Goal: Task Accomplishment & Management: Use online tool/utility

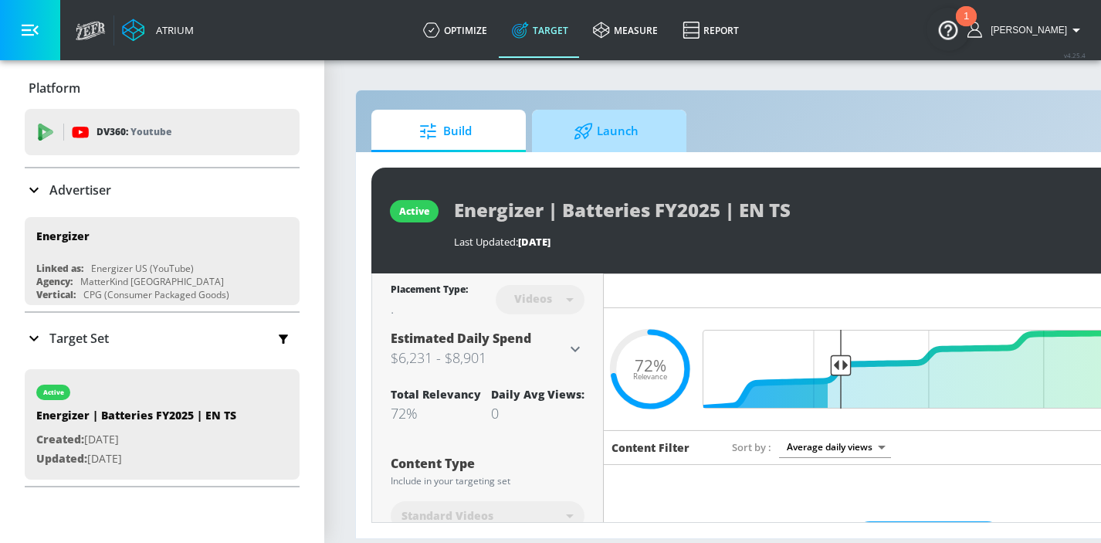
click at [637, 130] on span "Launch" at bounding box center [606, 131] width 117 height 37
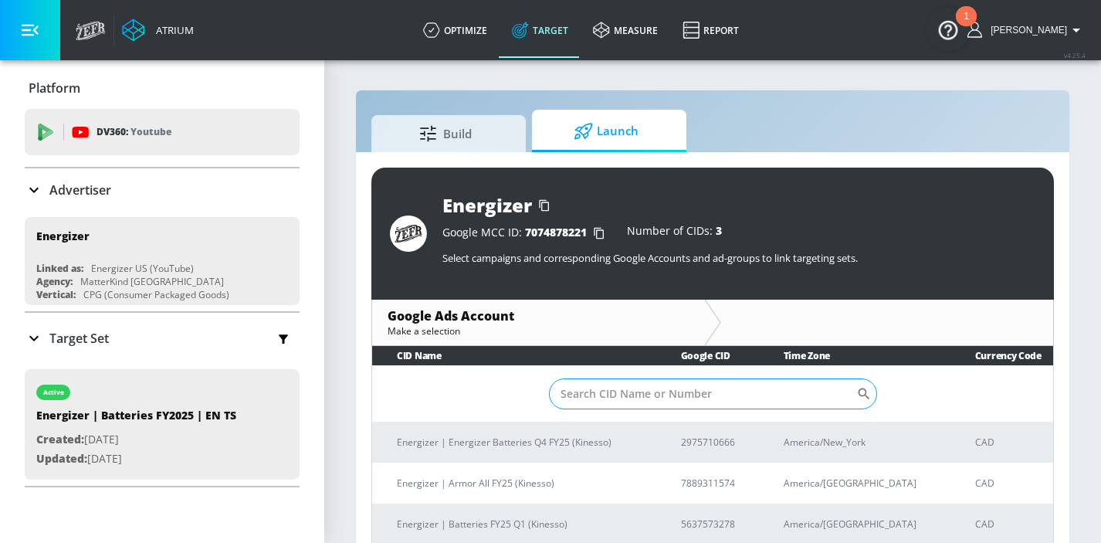
click at [624, 389] on input "Sort By" at bounding box center [702, 393] width 307 height 31
paste input "2975710666"
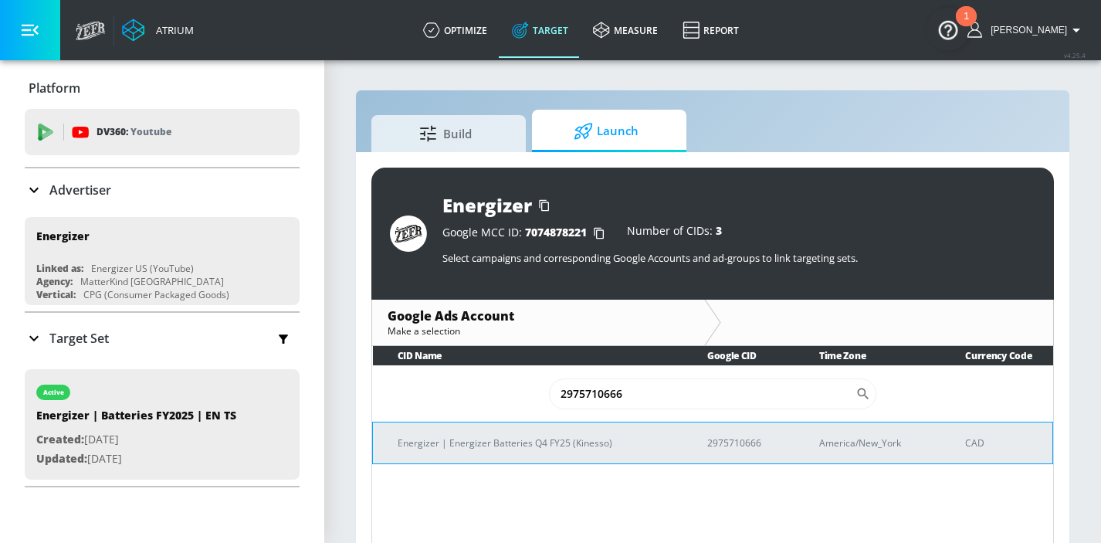
type input "2975710666"
click at [494, 450] on p "Energizer | Energizer Batteries Q4 FY25 (Kinesso)" at bounding box center [534, 443] width 273 height 16
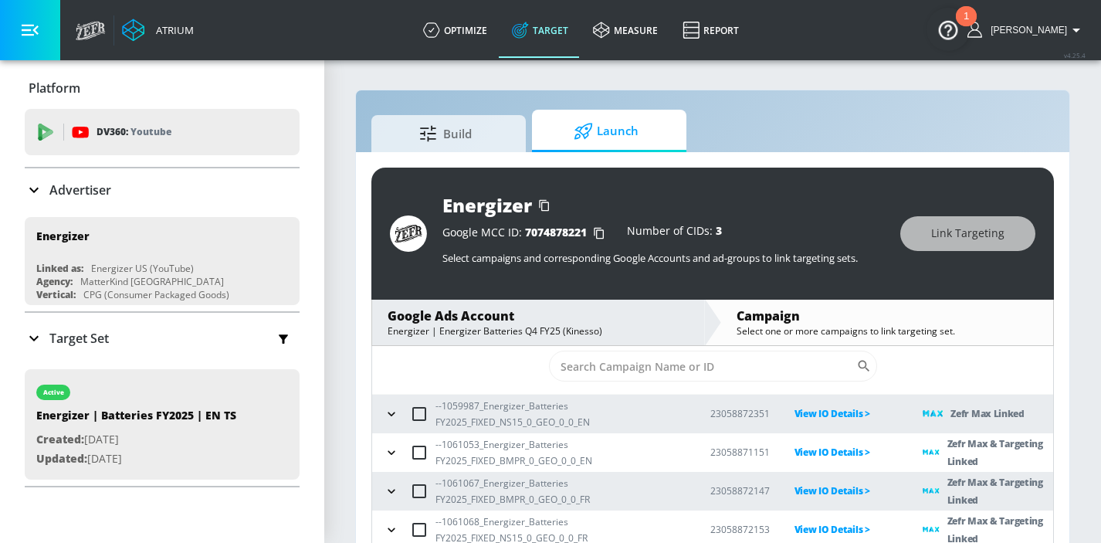
scroll to position [22, 0]
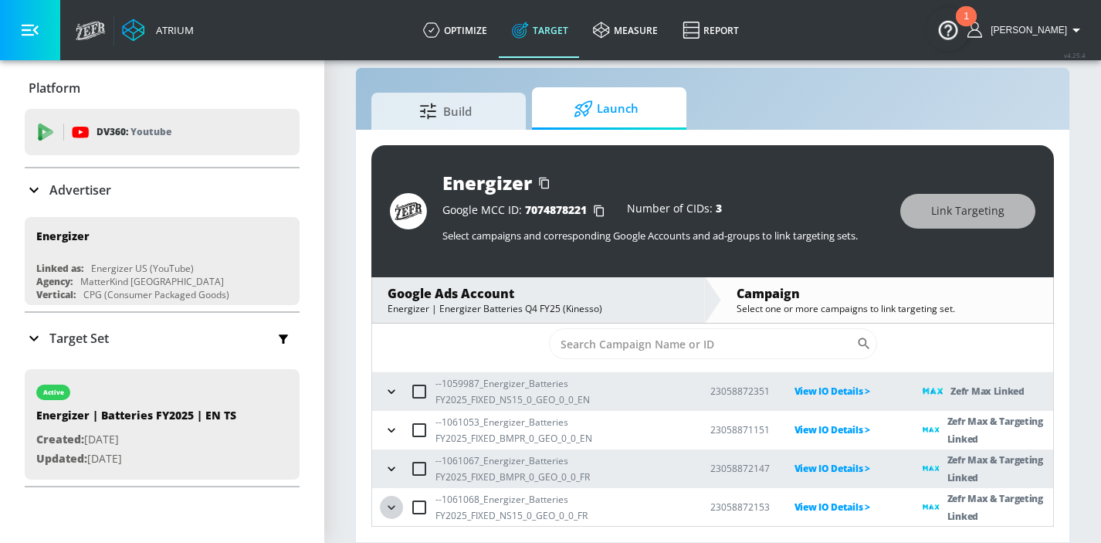
click at [395, 511] on icon "button" at bounding box center [391, 507] width 15 height 15
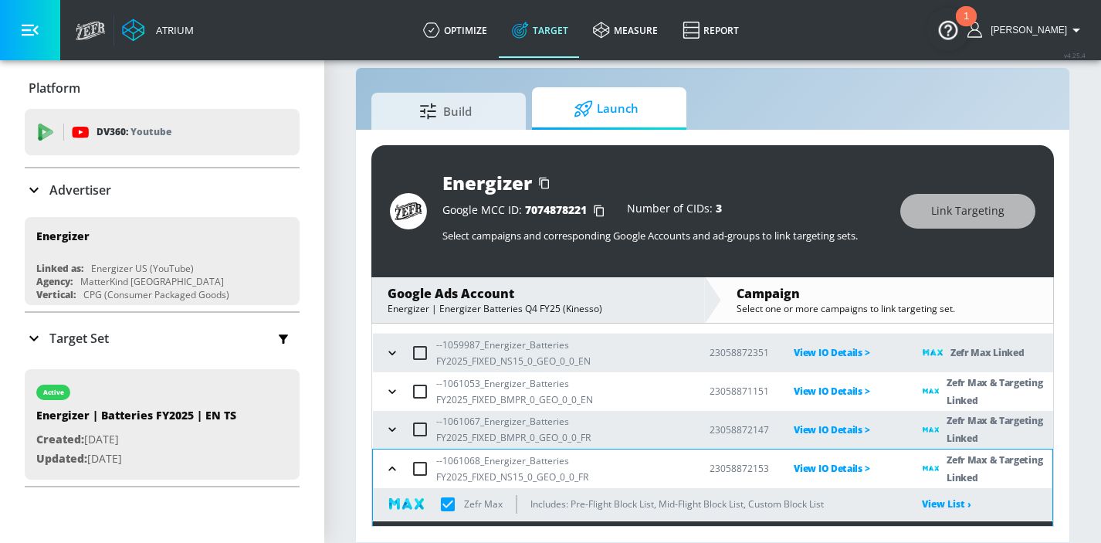
scroll to position [65, 0]
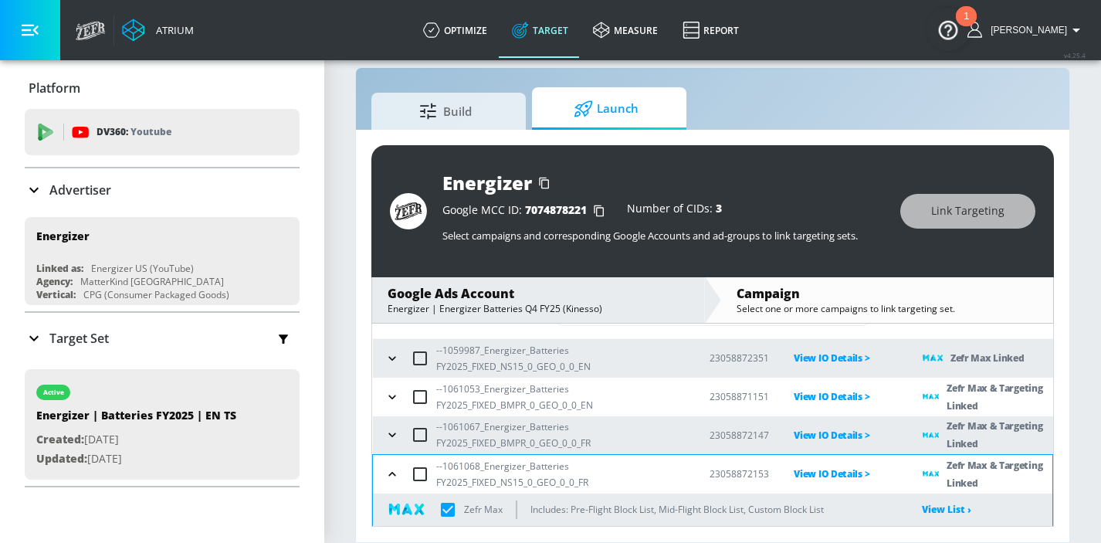
click at [392, 364] on icon "button" at bounding box center [392, 358] width 15 height 15
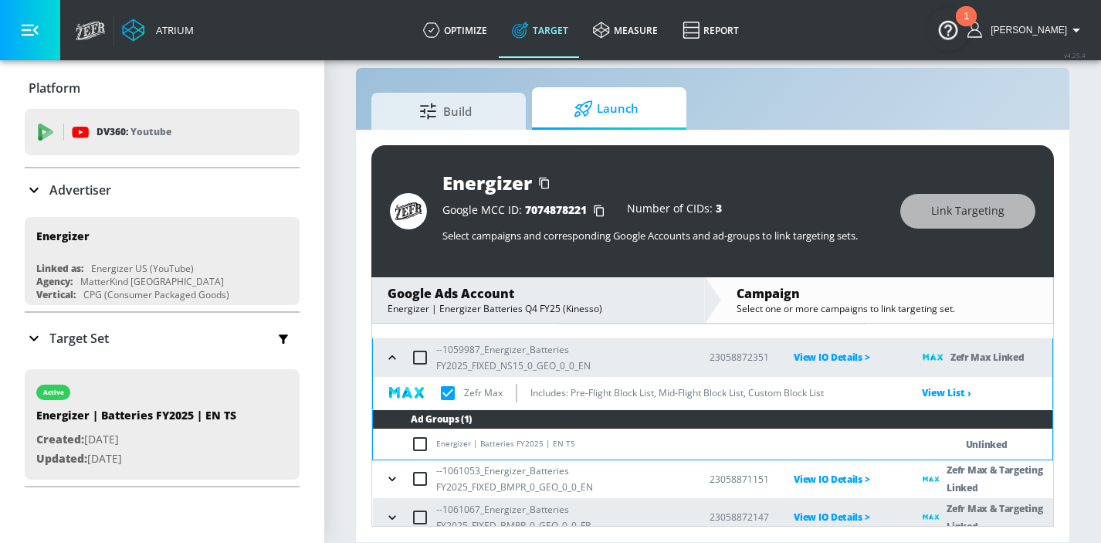
scroll to position [60, 0]
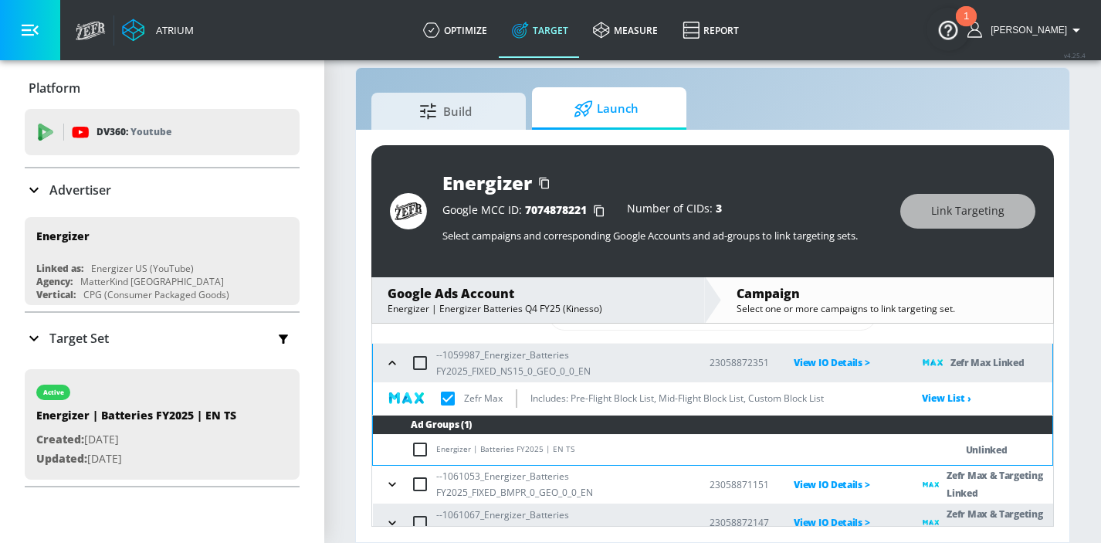
click at [419, 451] on input "checkbox" at bounding box center [423, 449] width 25 height 19
checkbox input "true"
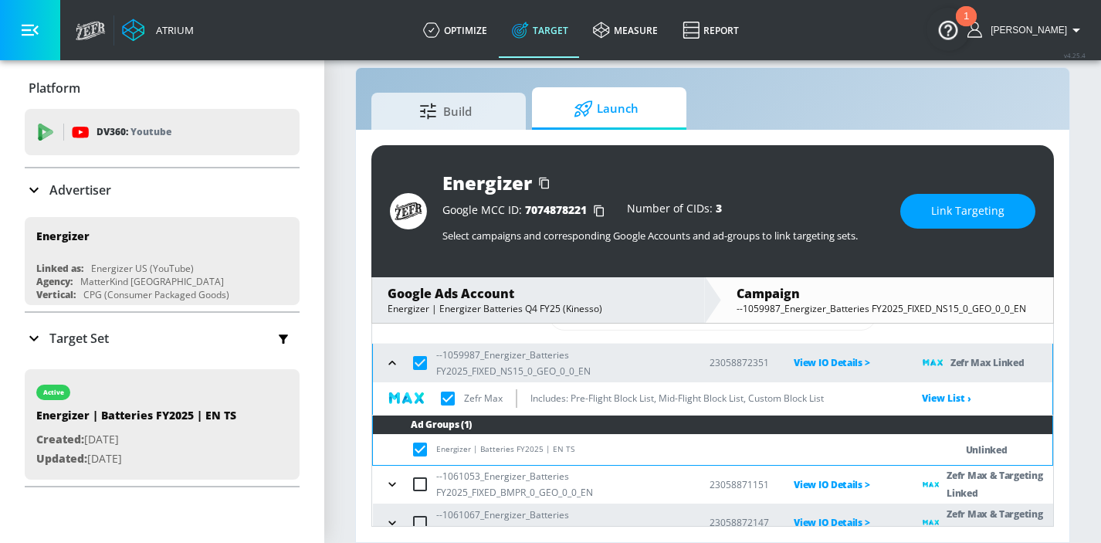
click at [937, 198] on button "Link Targeting" at bounding box center [968, 211] width 135 height 35
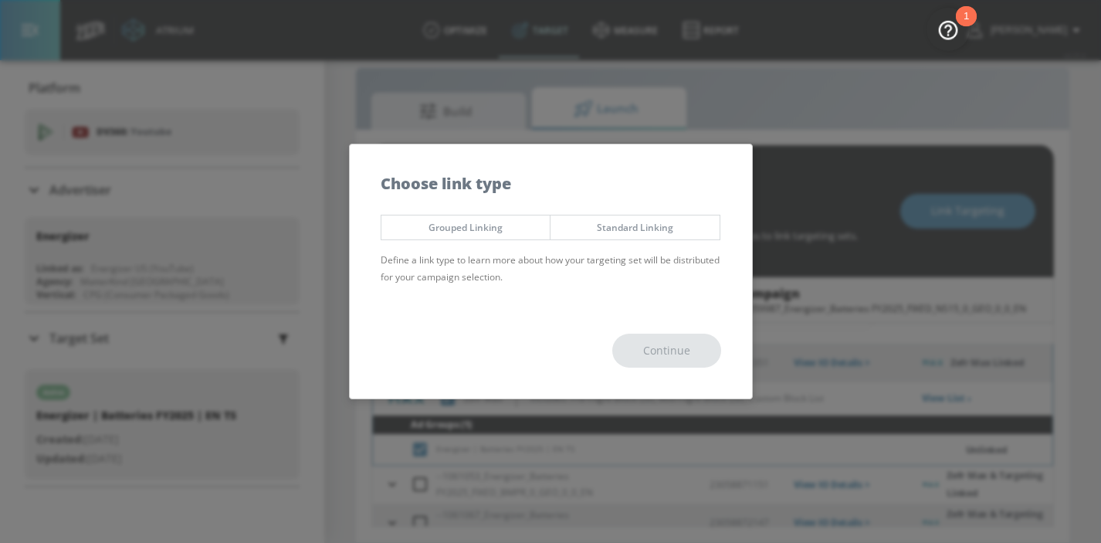
click at [658, 236] on button "Standard Linking" at bounding box center [635, 227] width 171 height 25
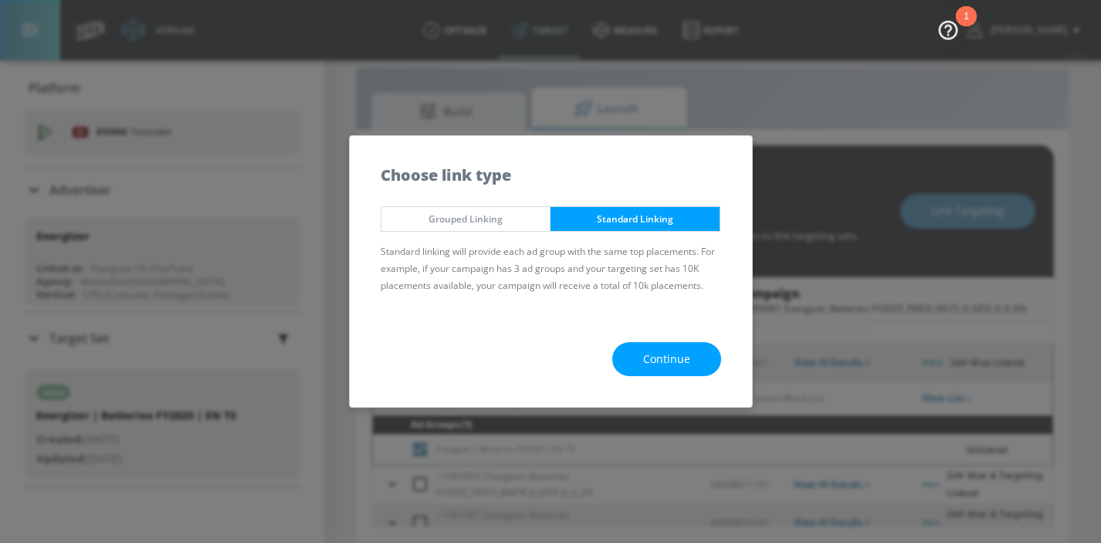
click at [655, 352] on span "Continue" at bounding box center [666, 359] width 47 height 19
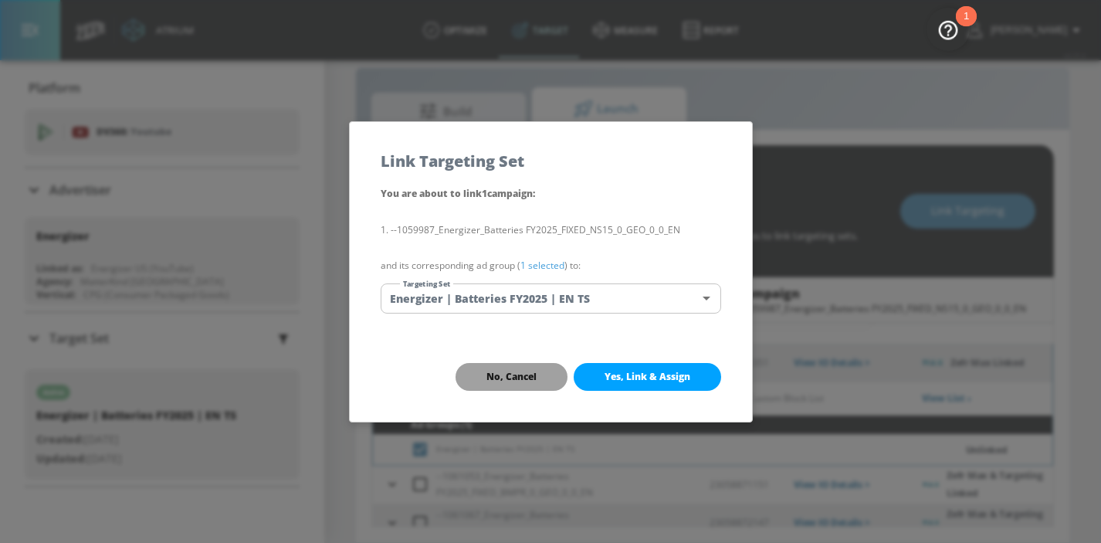
click at [521, 364] on button "No, Cancel" at bounding box center [512, 377] width 112 height 28
checkbox input "true"
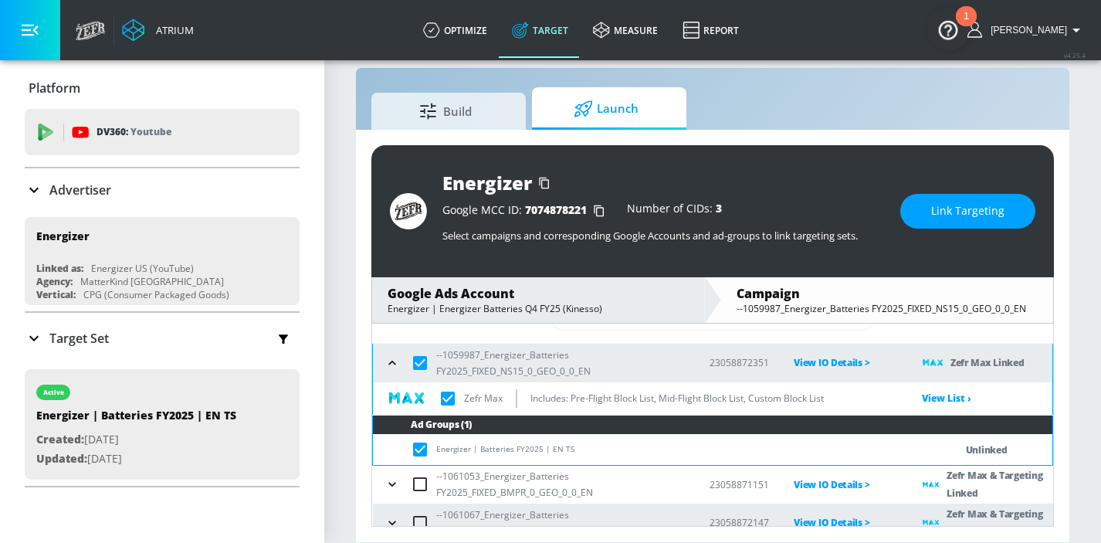
click at [930, 202] on button "Link Targeting" at bounding box center [968, 211] width 135 height 35
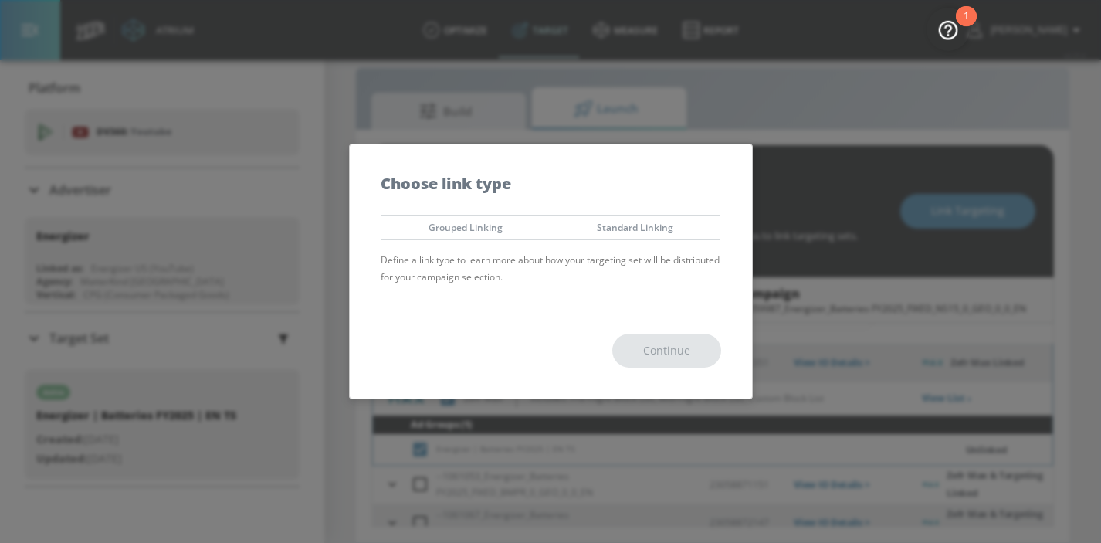
click at [642, 232] on span "Standard Linking" at bounding box center [635, 227] width 146 height 16
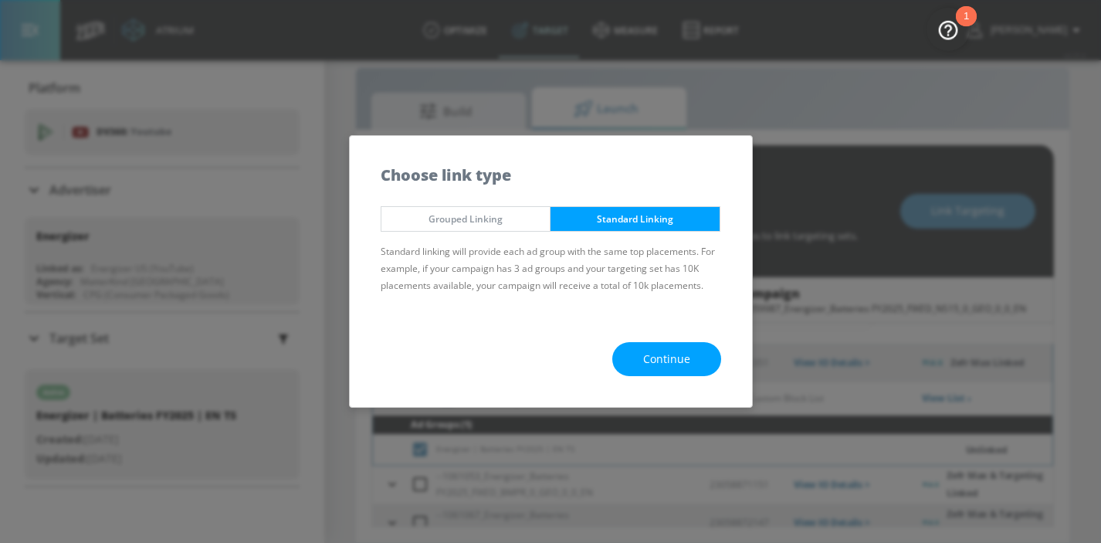
click at [674, 348] on button "Continue" at bounding box center [666, 359] width 109 height 35
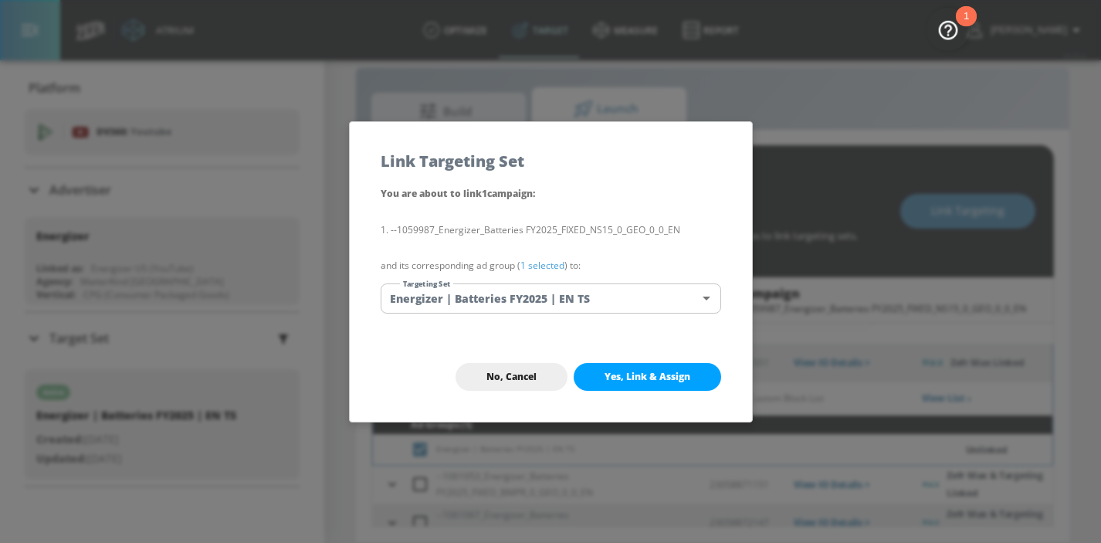
click at [672, 372] on span "Yes, Link & Assign" at bounding box center [648, 377] width 86 height 12
checkbox input "false"
checkbox input "true"
checkbox input "false"
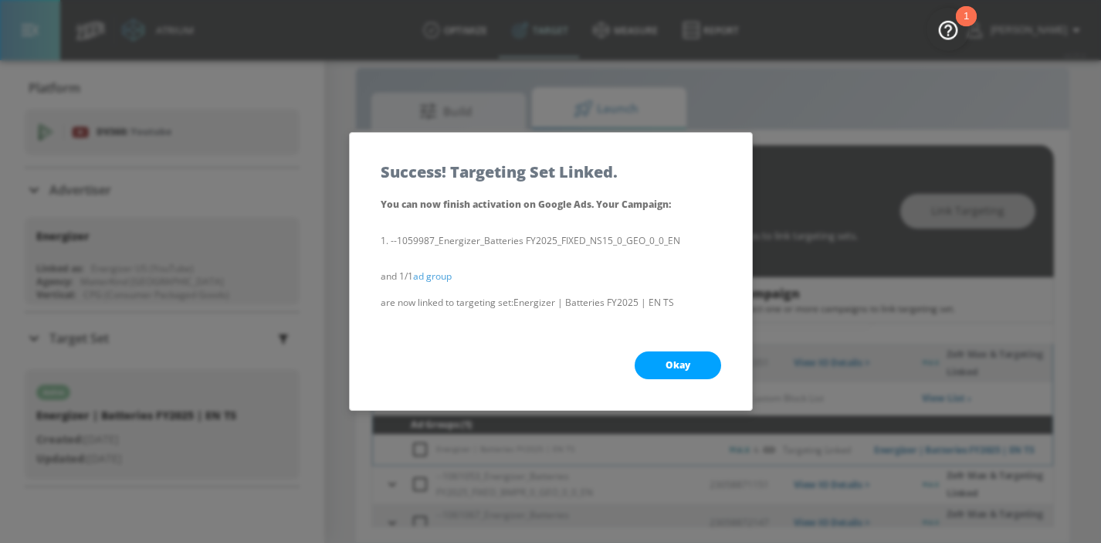
click at [672, 372] on button "Okay" at bounding box center [678, 365] width 87 height 28
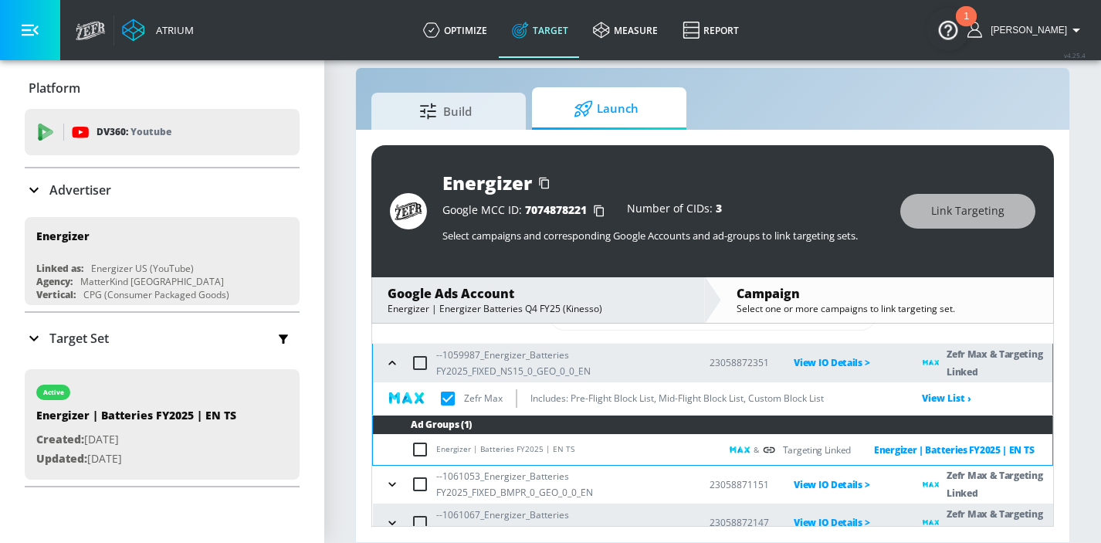
checkbox input "true"
click at [388, 361] on icon "button" at bounding box center [392, 362] width 15 height 15
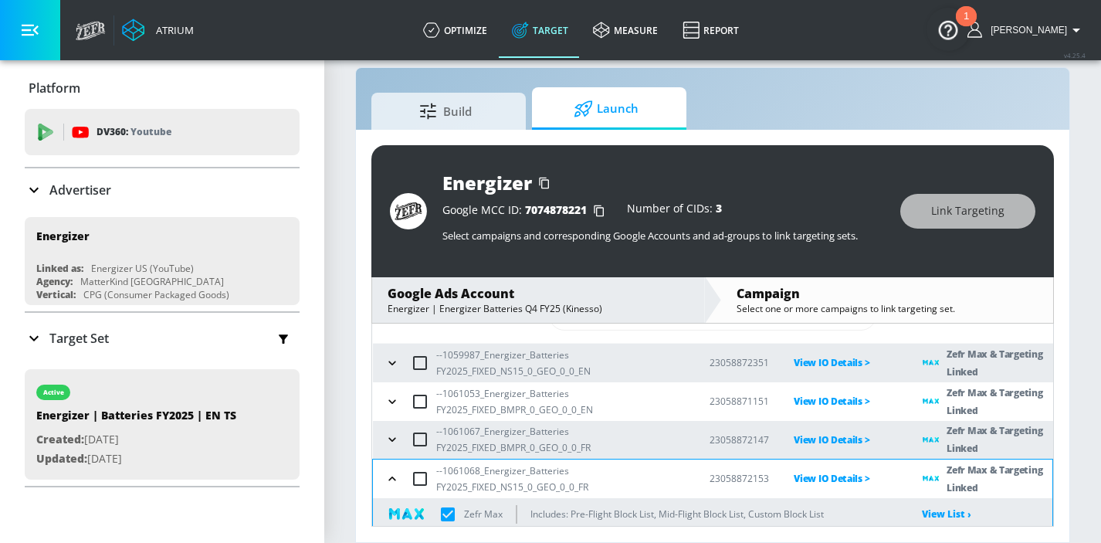
click at [389, 399] on icon "button" at bounding box center [392, 401] width 15 height 15
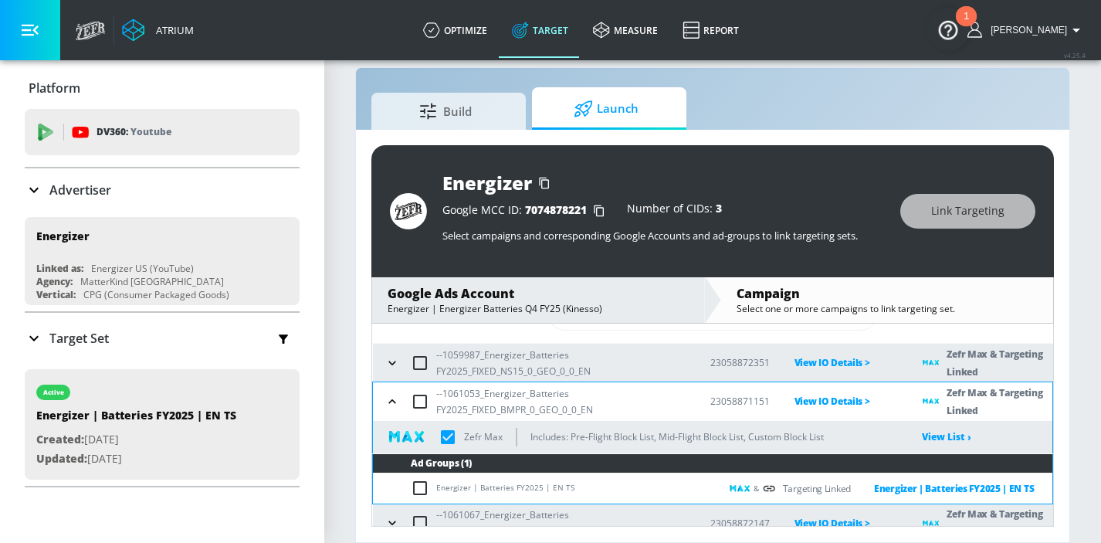
scroll to position [110, 0]
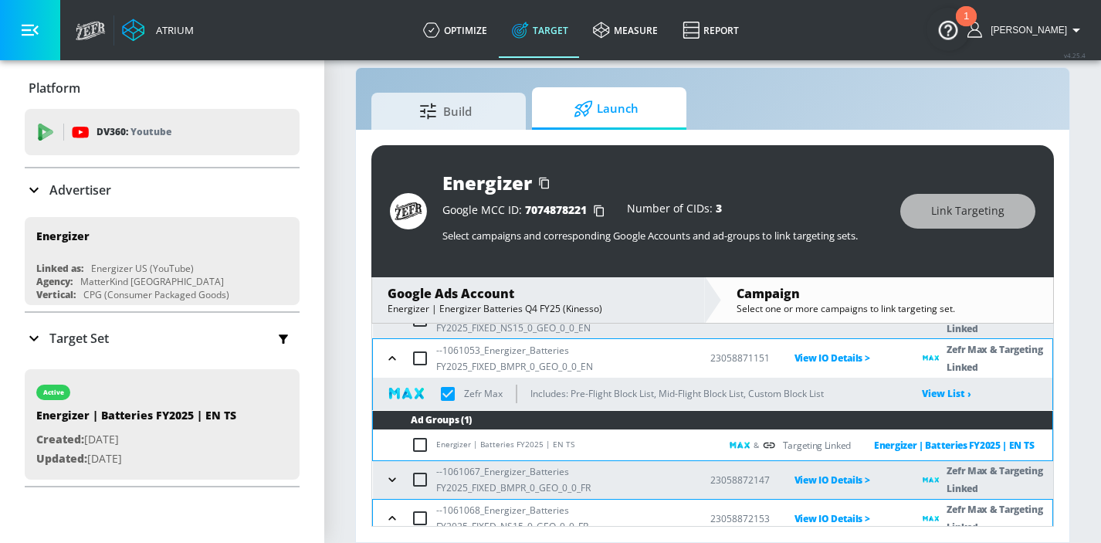
click at [389, 364] on icon "button" at bounding box center [392, 358] width 15 height 15
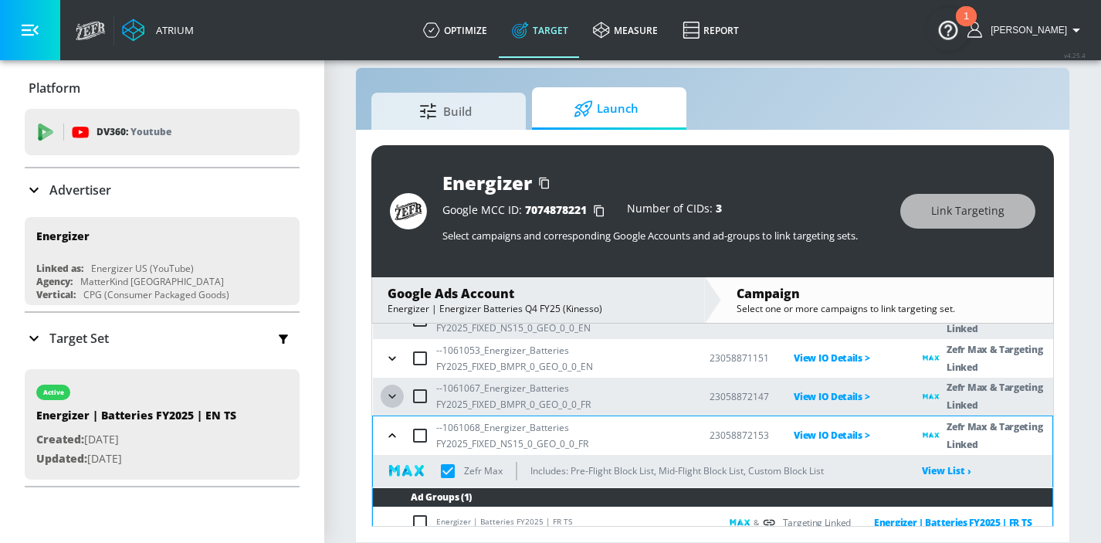
click at [392, 398] on icon "button" at bounding box center [392, 396] width 15 height 15
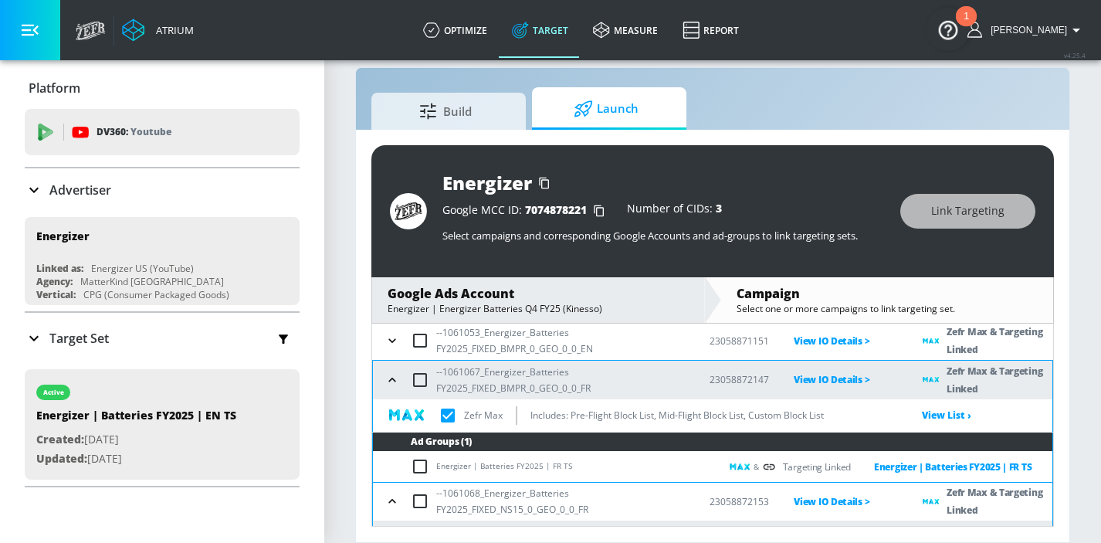
click at [390, 375] on icon "button" at bounding box center [392, 379] width 15 height 15
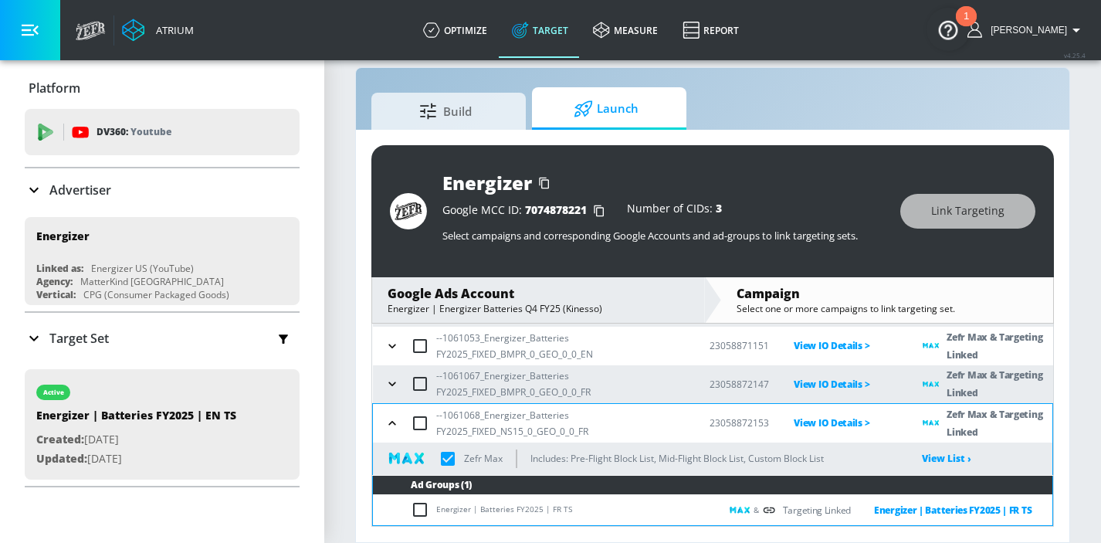
scroll to position [116, 0]
click at [392, 427] on icon "button" at bounding box center [392, 423] width 15 height 15
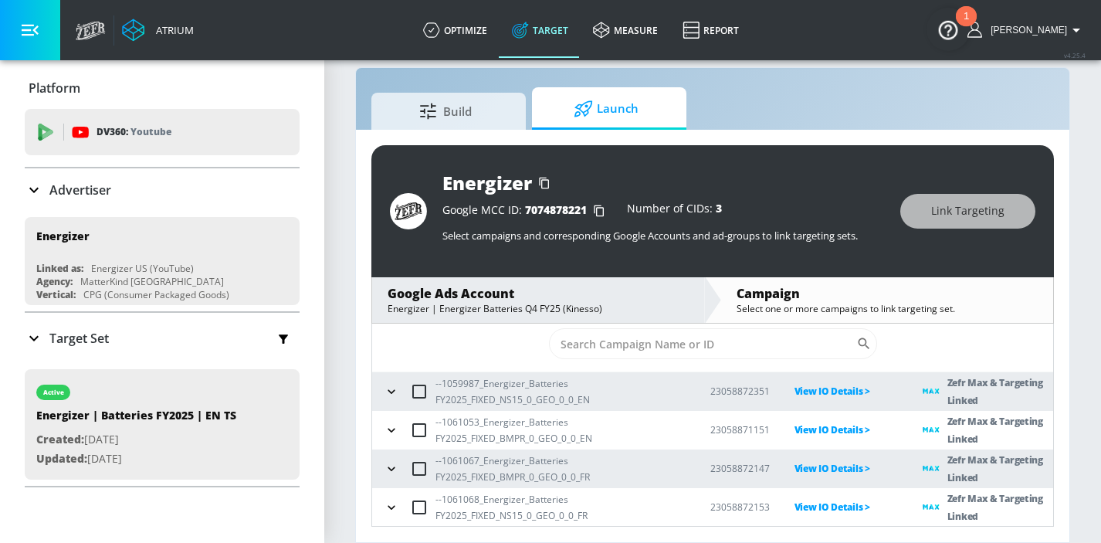
scroll to position [0, 0]
